Goal: Task Accomplishment & Management: Manage account settings

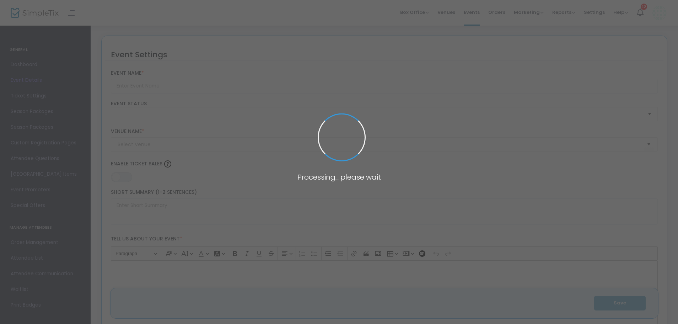
type input "UMBC Presentation Night '25"
type textarea "You’re invited to the UMBC Presentation Night 2025. Join us for an evening of c…"
type input "Buy your ticket"
checkbox input "true"
type input "City of Melbourne Bowls Club"
